Goal: Book appointment/travel/reservation

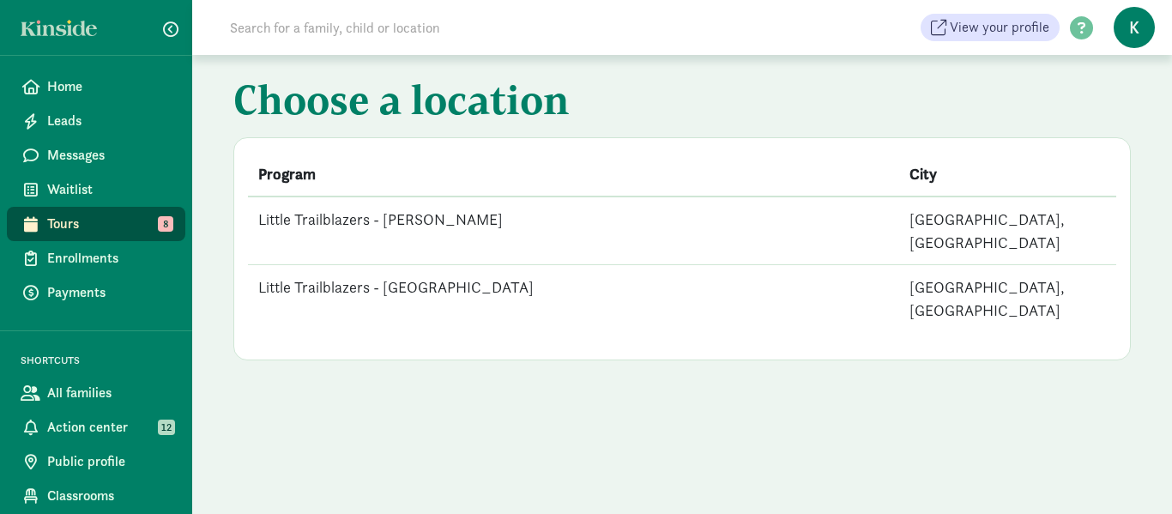
click at [415, 225] on td "Little Trailblazers - [PERSON_NAME]" at bounding box center [573, 230] width 651 height 69
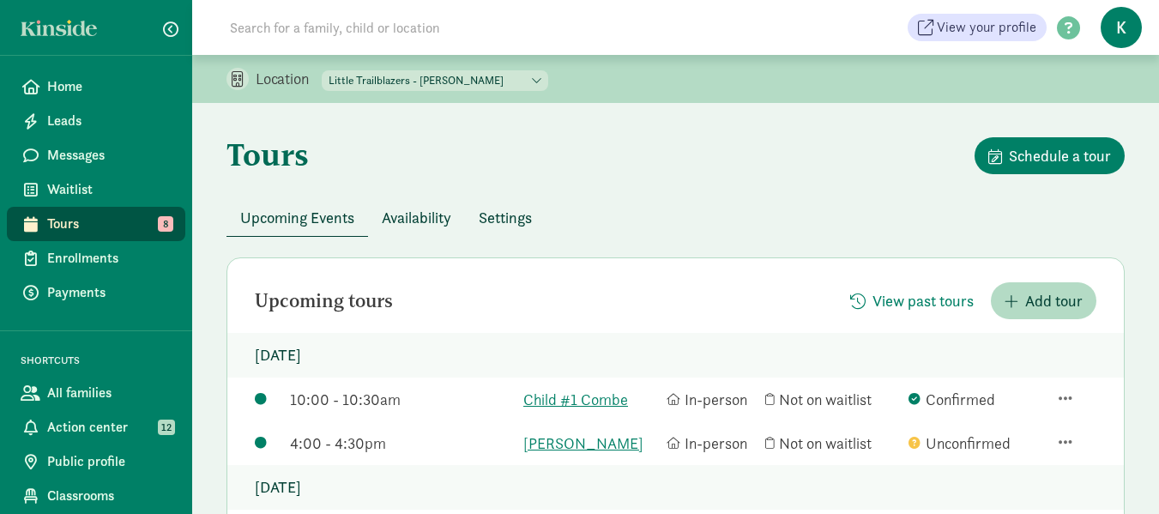
click at [438, 220] on span "Availability" at bounding box center [416, 217] width 69 height 23
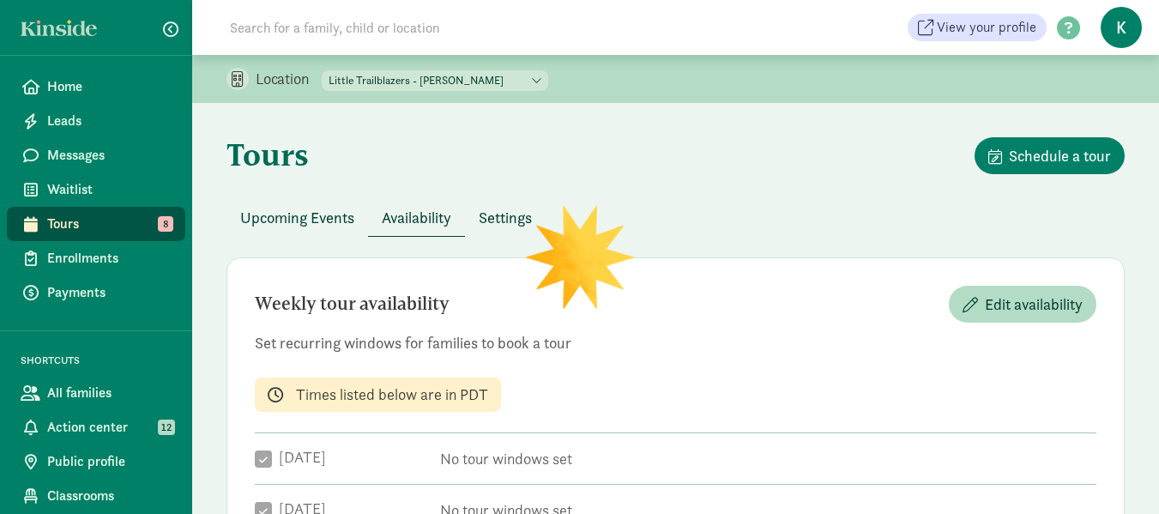
checkbox input "true"
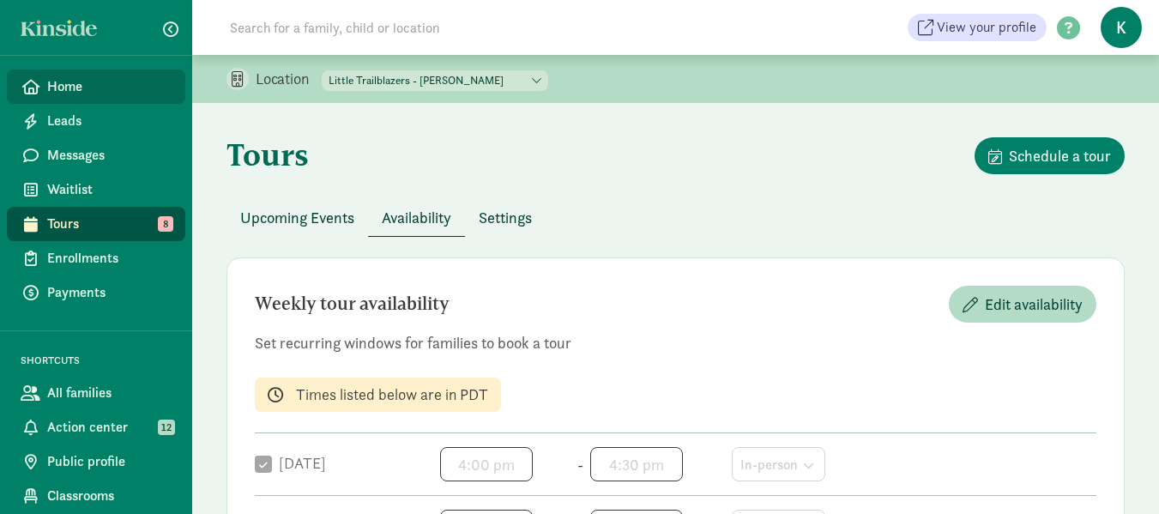
click at [69, 82] on span "Home" at bounding box center [109, 86] width 124 height 21
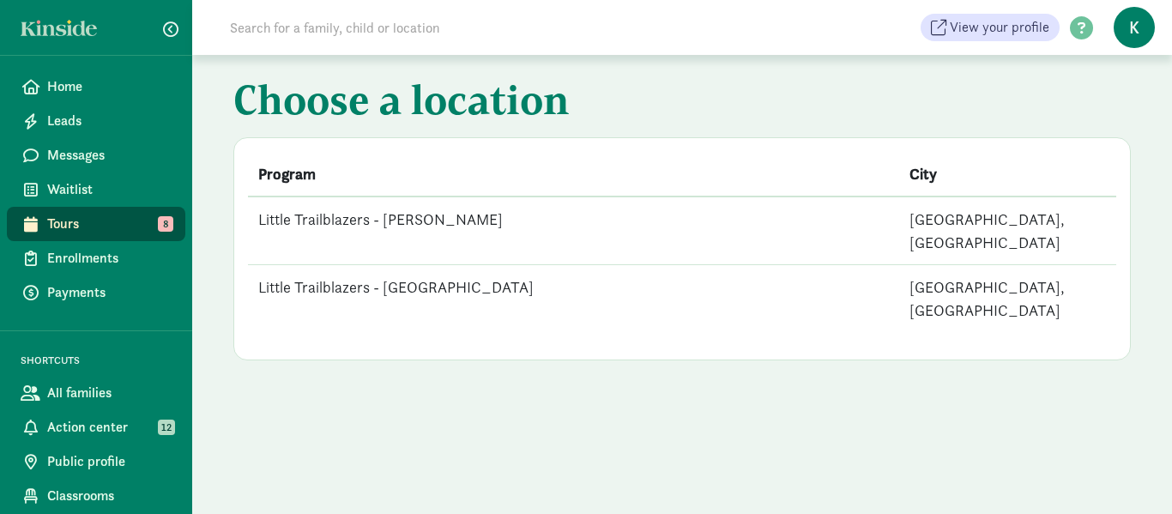
click at [420, 265] on td "Little Trailblazers - [GEOGRAPHIC_DATA]" at bounding box center [573, 299] width 651 height 68
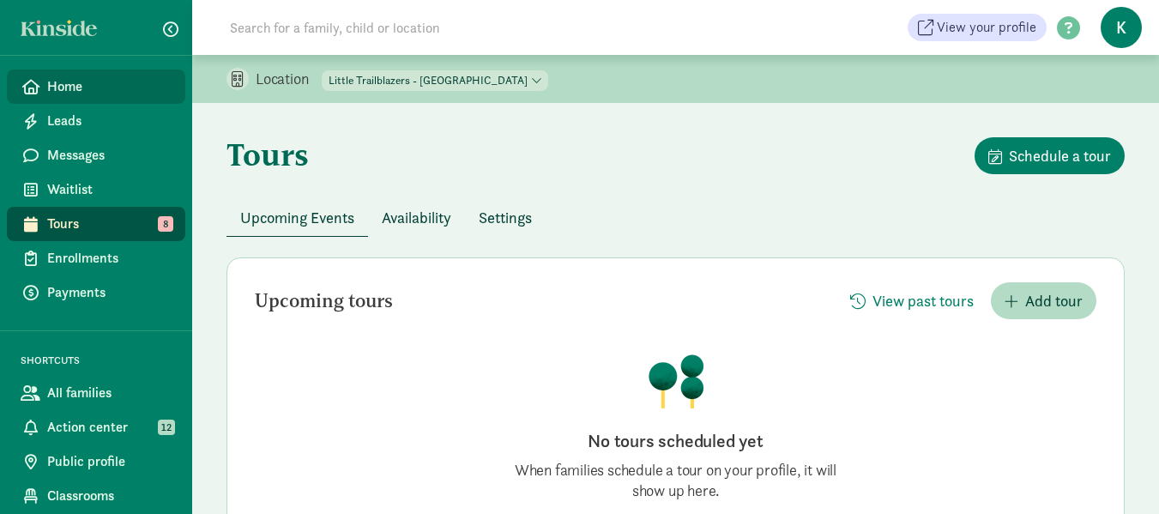
click at [84, 83] on span "Home" at bounding box center [109, 86] width 124 height 21
